Goal: Information Seeking & Learning: Learn about a topic

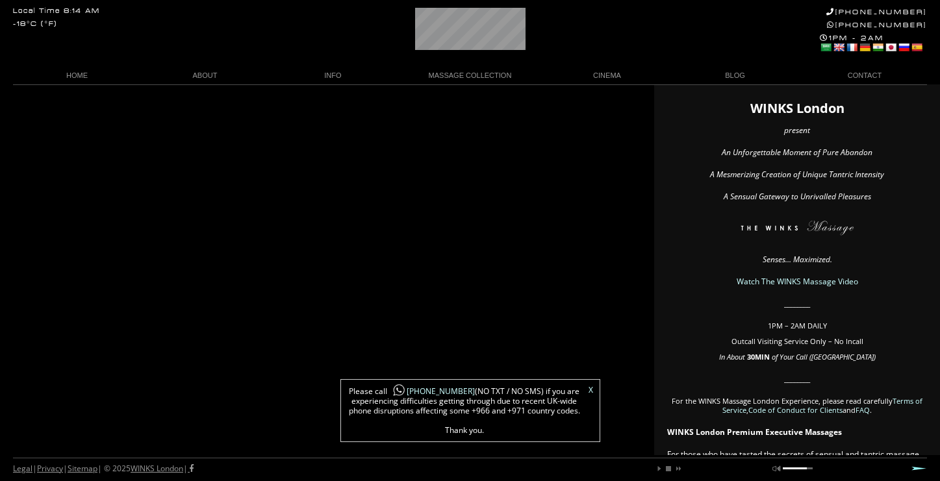
click at [589, 391] on link "X" at bounding box center [591, 391] width 5 height 8
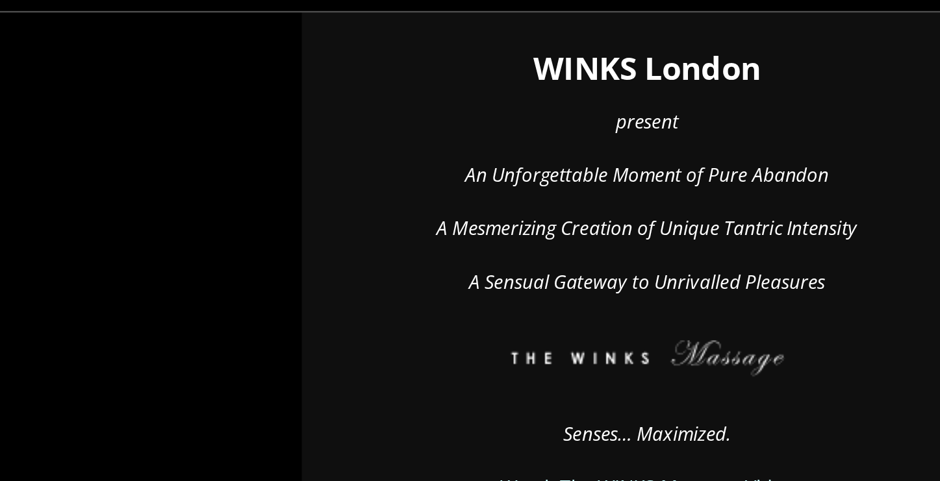
click at [880, 225] on img at bounding box center [797, 230] width 191 height 19
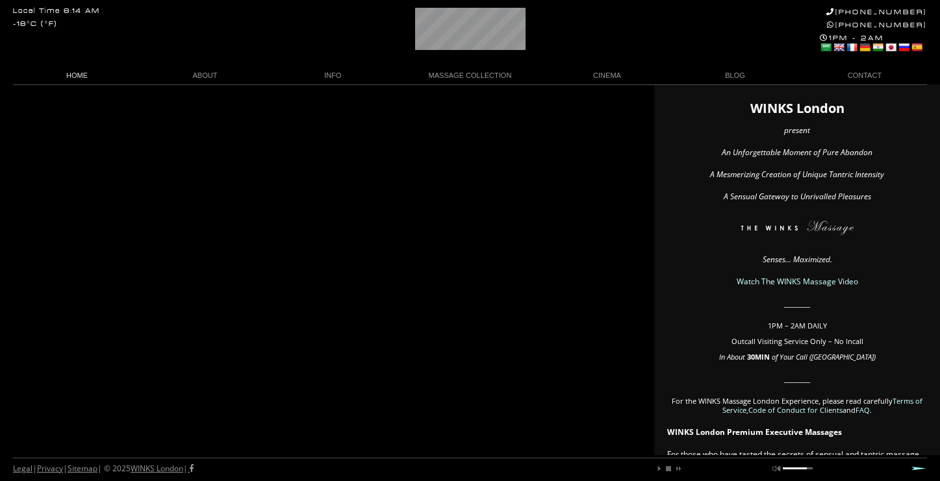
click at [70, 74] on link "HOME" at bounding box center [77, 76] width 128 height 18
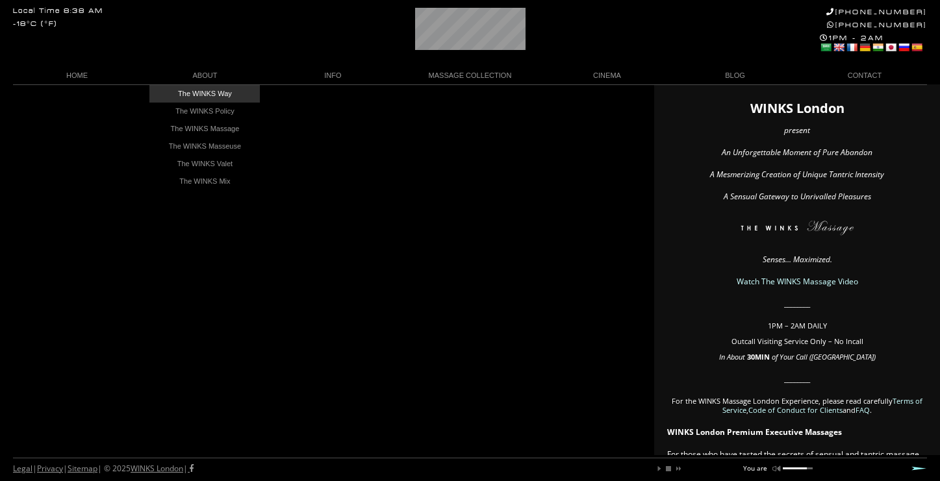
click at [238, 97] on link "The WINKS Way" at bounding box center [204, 94] width 110 height 18
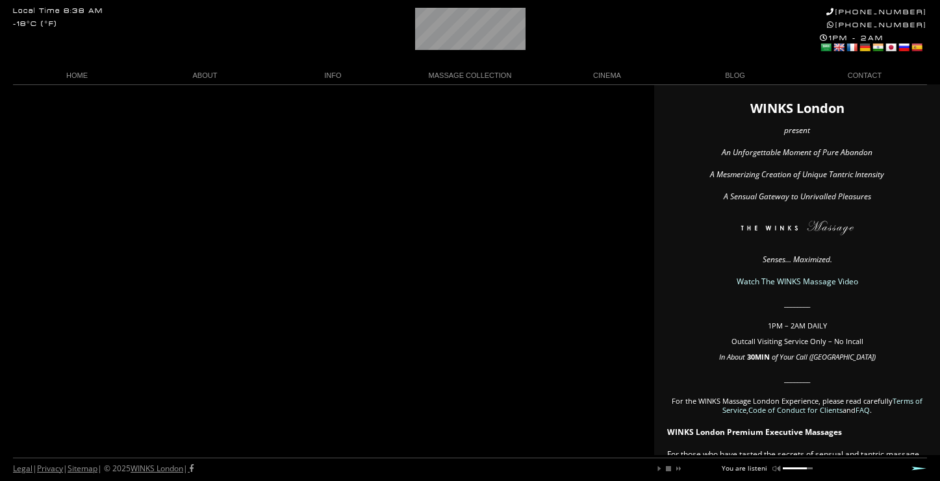
scroll to position [0, 47]
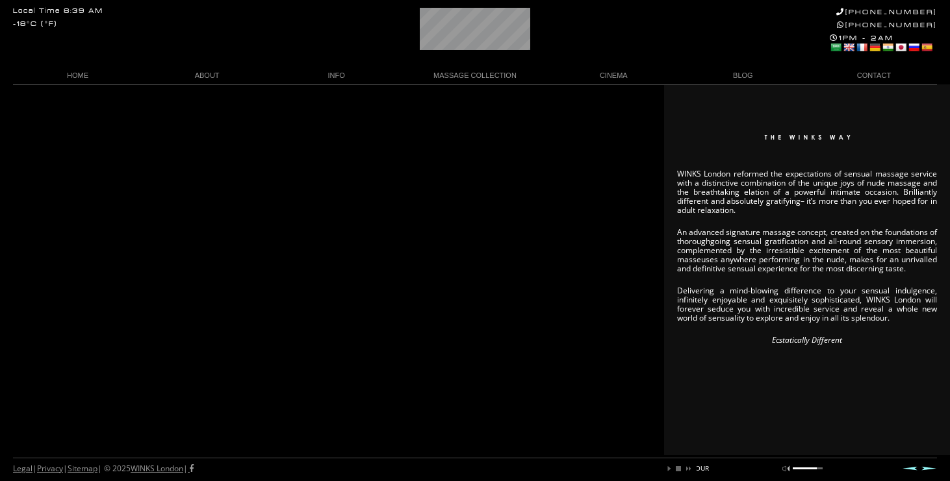
scroll to position [0, 259]
